Goal: Task Accomplishment & Management: Use online tool/utility

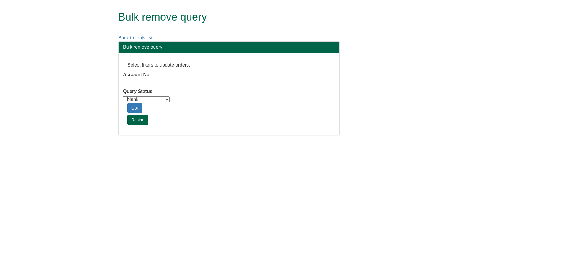
click at [138, 83] on input "Account No" at bounding box center [131, 84] width 17 height 9
type input "adm10"
drag, startPoint x: 149, startPoint y: 101, endPoint x: 171, endPoint y: 155, distance: 58.2
click at [149, 101] on select "_blank_ Customer Credit_Control Purchasing Internal Other Address High_Value Co…" at bounding box center [146, 99] width 47 height 6
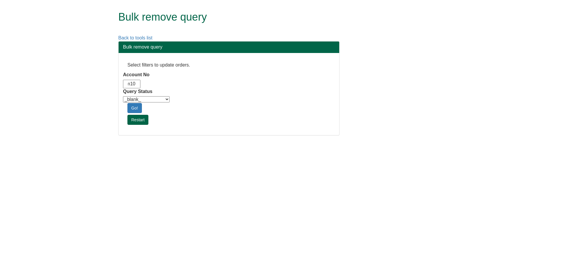
scroll to position [0, 0]
select select "Automation_Check"
click at [123, 96] on select "_blank_ Customer Credit_Control Purchasing Internal Other Address High_Value Co…" at bounding box center [146, 99] width 47 height 6
click at [134, 106] on link "Go!" at bounding box center [134, 108] width 14 height 10
click at [136, 86] on input "Account No" at bounding box center [131, 84] width 17 height 9
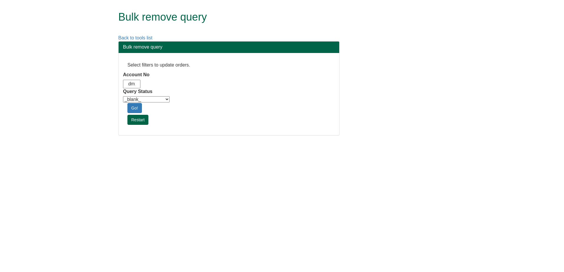
scroll to position [0, 7]
type input "adm10"
click at [135, 95] on label "Query Status" at bounding box center [137, 91] width 29 height 7
click at [135, 96] on select "_blank_ Customer Credit_Control Purchasing Internal Other Address High_Value Co…" at bounding box center [146, 99] width 47 height 6
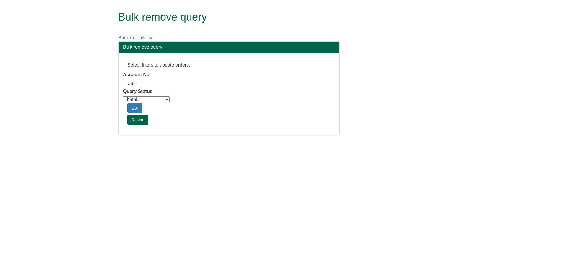
click at [141, 99] on select "_blank_ Customer Credit_Control Purchasing Internal Other Address High_Value Co…" at bounding box center [146, 99] width 47 height 6
select select "Automation_Check"
click at [123, 96] on select "_blank_ Customer Credit_Control Purchasing Internal Other Address High_Value Co…" at bounding box center [146, 99] width 47 height 6
click at [136, 105] on link "Go!" at bounding box center [134, 108] width 14 height 10
drag, startPoint x: 130, startPoint y: 181, endPoint x: 121, endPoint y: 164, distance: 19.4
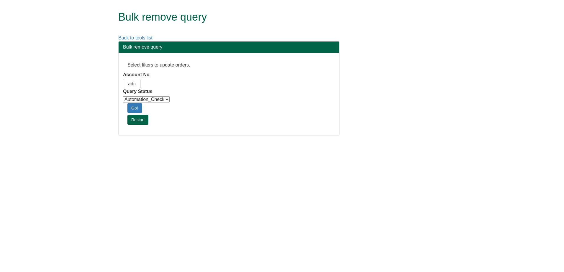
click at [130, 141] on html "Bulk remove query Back to tools list Bulk remove query Select filters to update…" at bounding box center [282, 70] width 564 height 141
drag, startPoint x: 253, startPoint y: 195, endPoint x: 213, endPoint y: 3, distance: 196.6
click at [253, 148] on html "Bulk remove query Back to tools list Bulk remove query Select filters to update…" at bounding box center [282, 74] width 564 height 148
